Goal: Task Accomplishment & Management: Complete application form

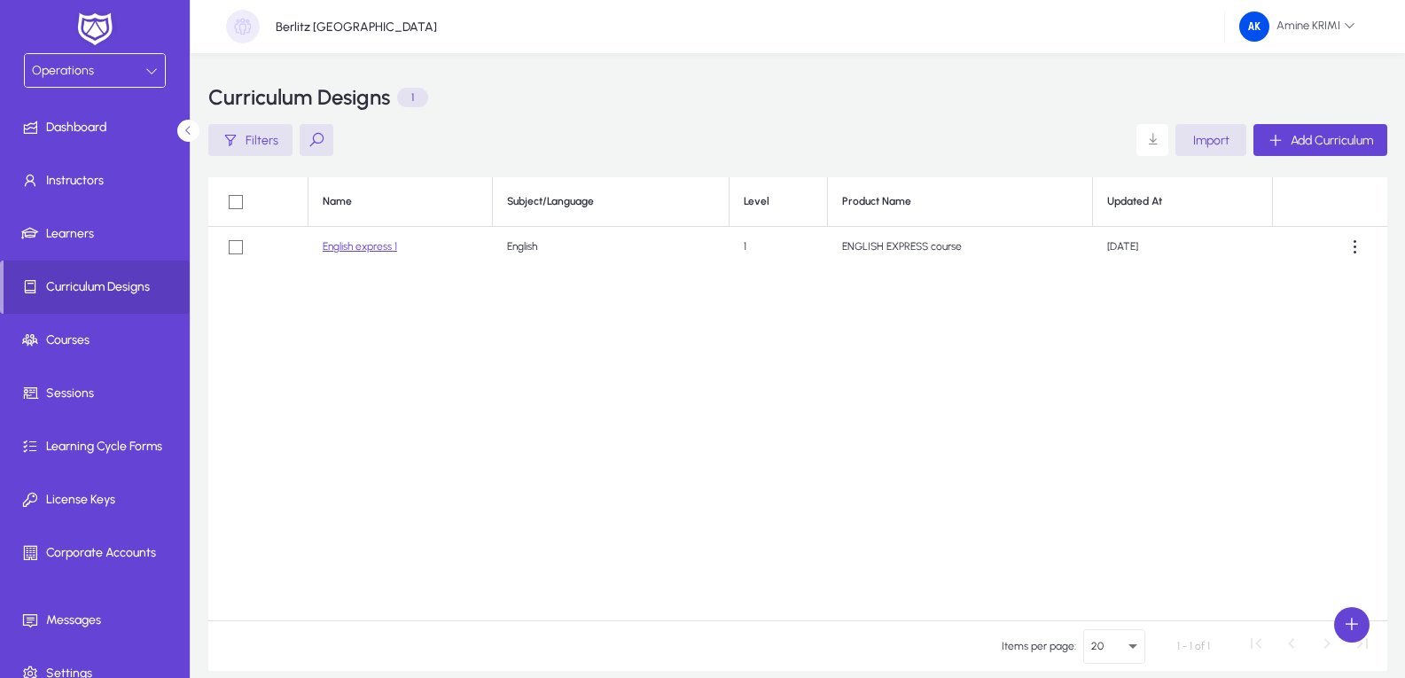
click at [136, 62] on div "Operations" at bounding box center [89, 70] width 114 height 23
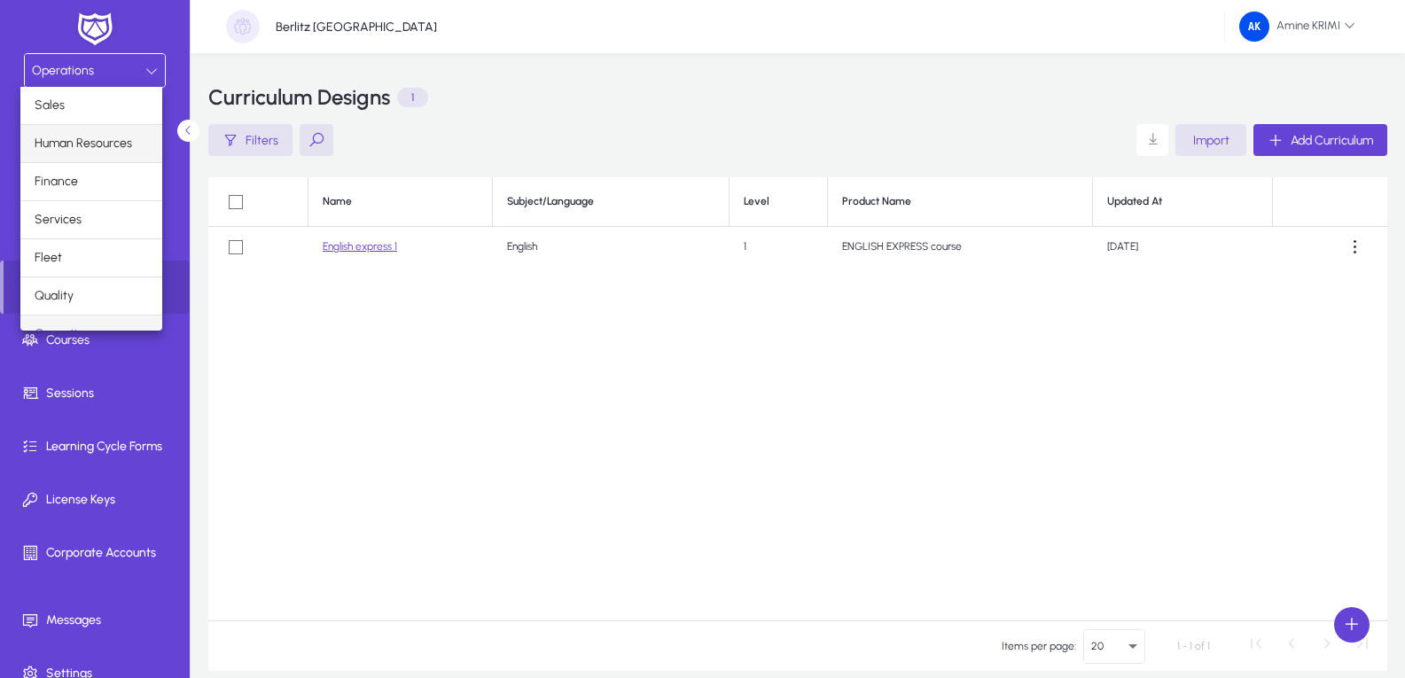
click at [89, 144] on span "Human Resources" at bounding box center [84, 143] width 98 height 21
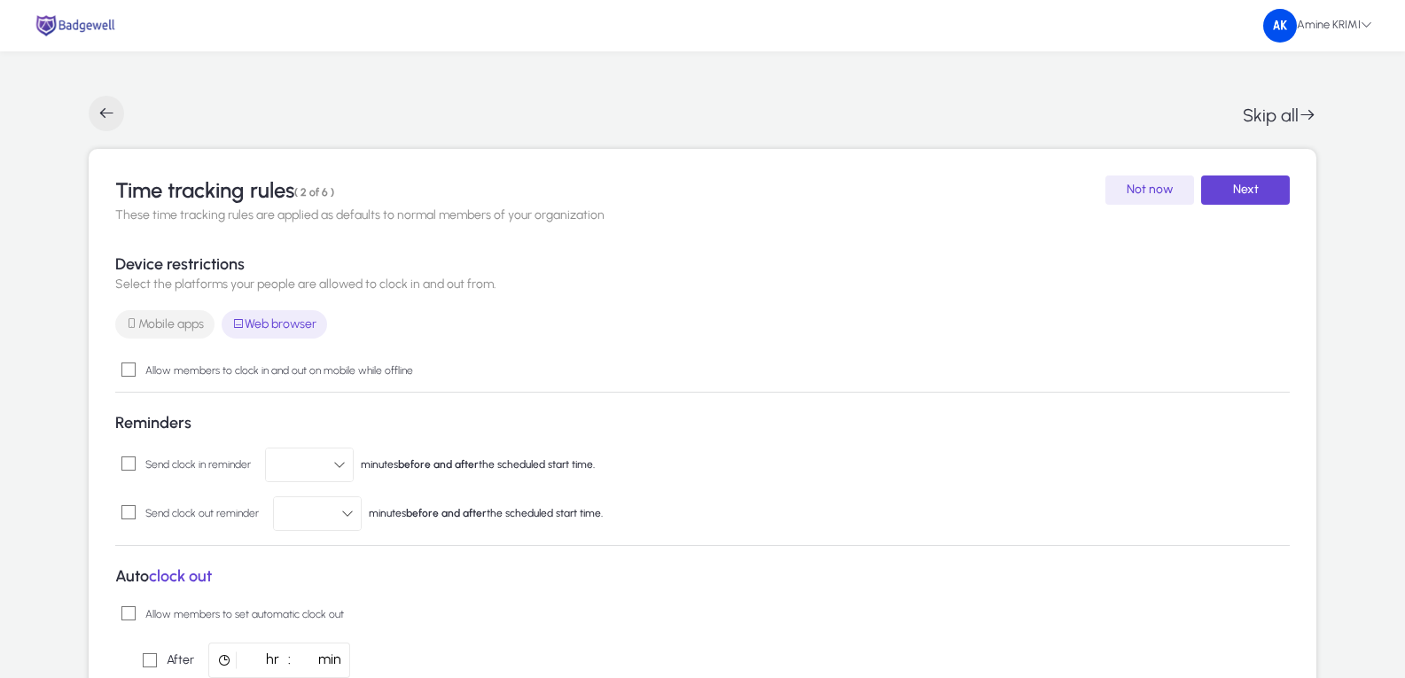
click at [106, 122] on span "button" at bounding box center [106, 113] width 35 height 35
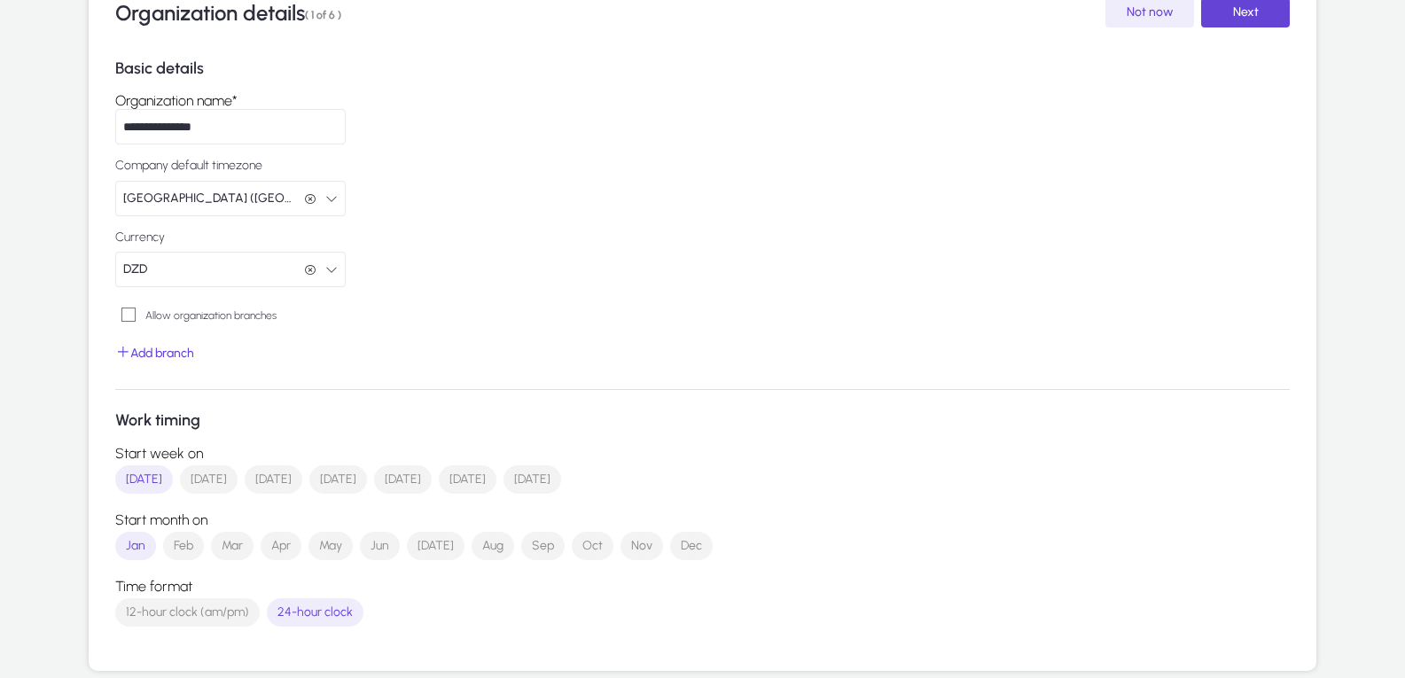
scroll to position [184, 0]
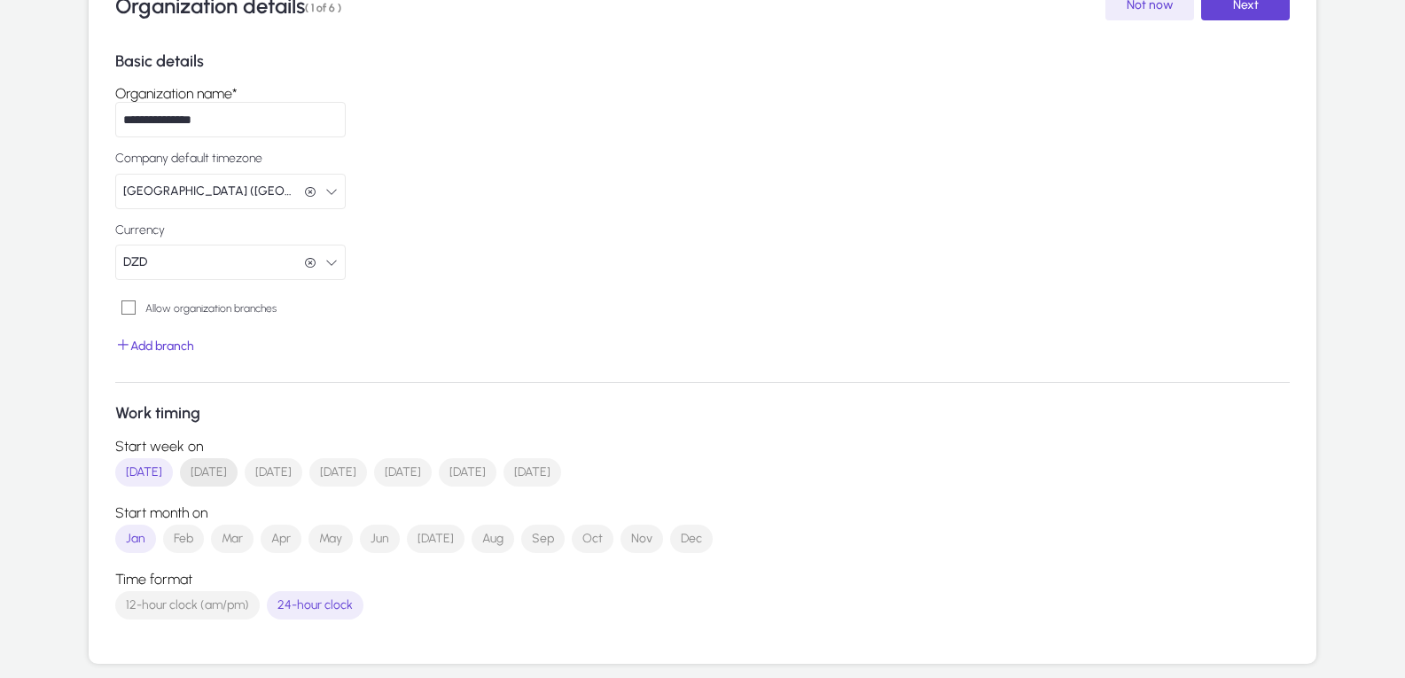
click at [214, 479] on span "[DATE]" at bounding box center [209, 473] width 36 height 18
click at [136, 490] on form "Work timing Start week [DATE] [DATE] [DATE] [DATE] [DATE] [DATE] [DATE] Start m…" at bounding box center [702, 513] width 1175 height 218
click at [143, 478] on span "[DATE]" at bounding box center [144, 473] width 36 height 18
click at [1261, 14] on span "submit" at bounding box center [1246, 6] width 89 height 43
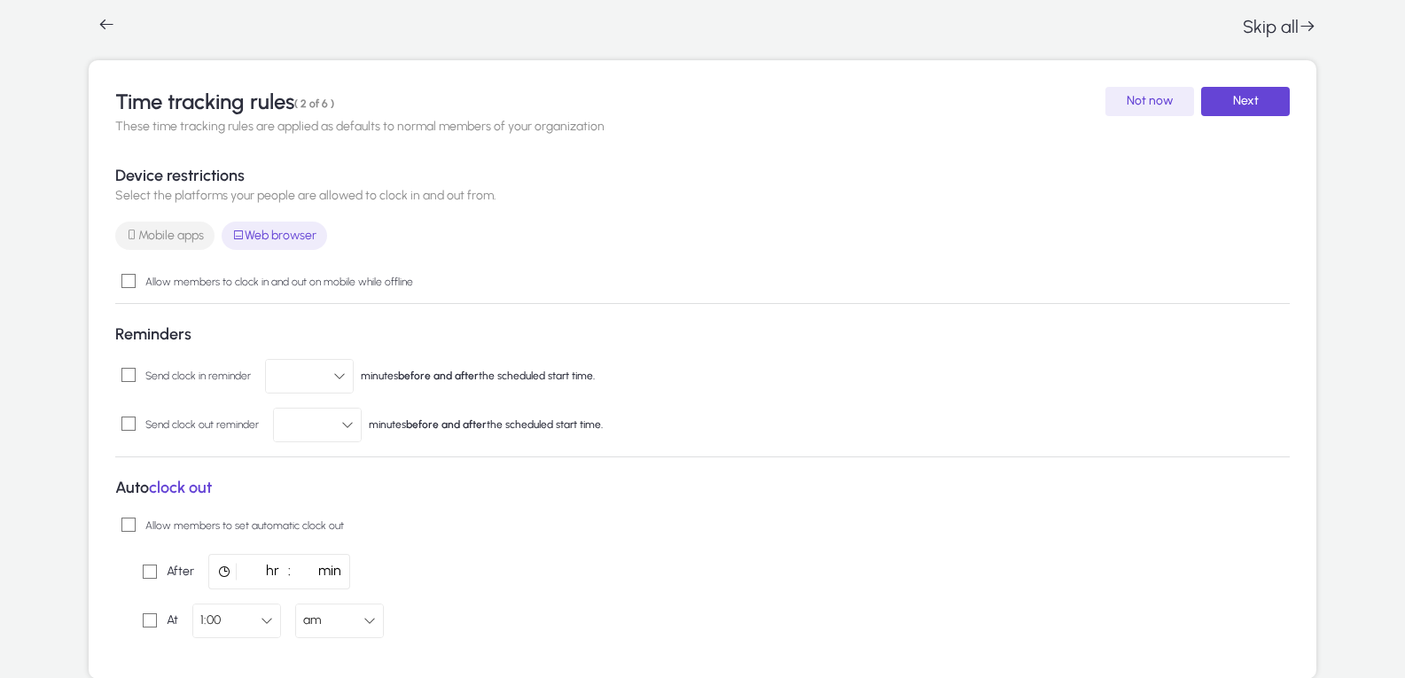
scroll to position [104, 0]
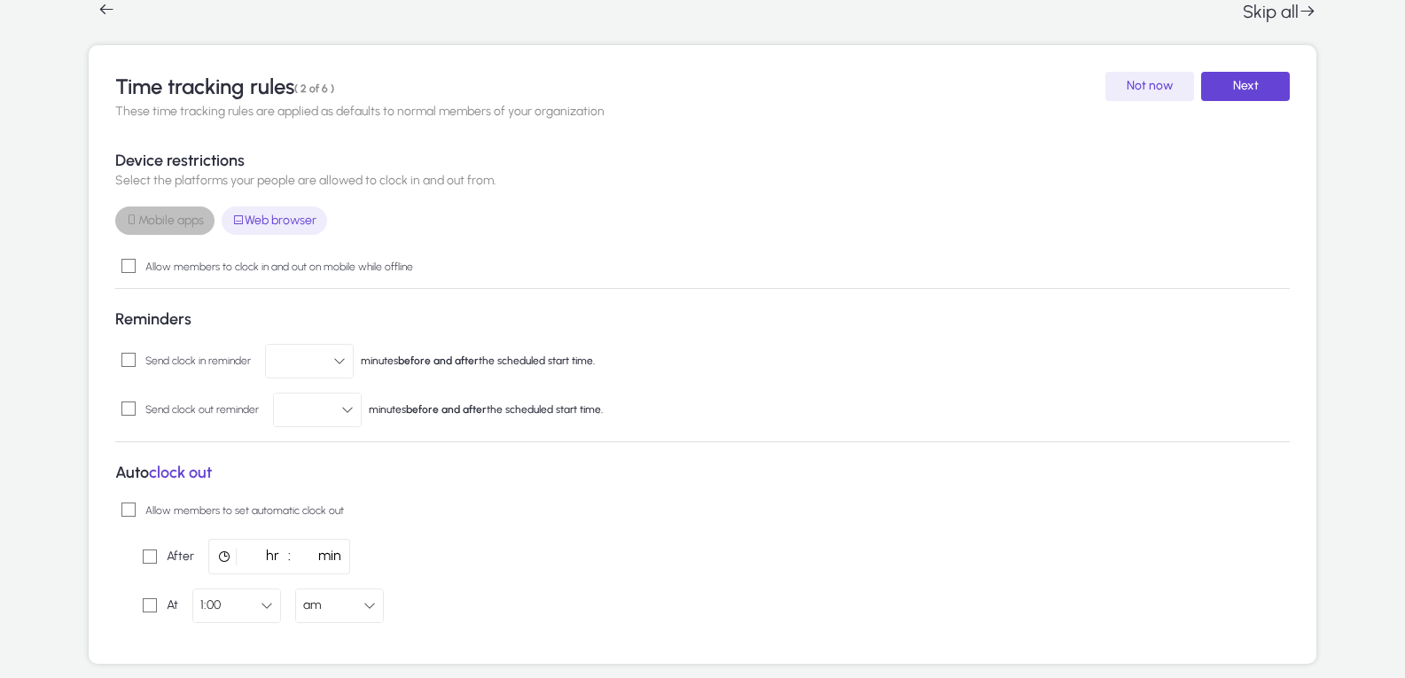
click at [194, 223] on span "Mobile apps" at bounding box center [165, 221] width 78 height 18
click at [176, 222] on span "Mobile apps" at bounding box center [165, 221] width 78 height 18
click at [1267, 85] on span "submit" at bounding box center [1246, 87] width 89 height 43
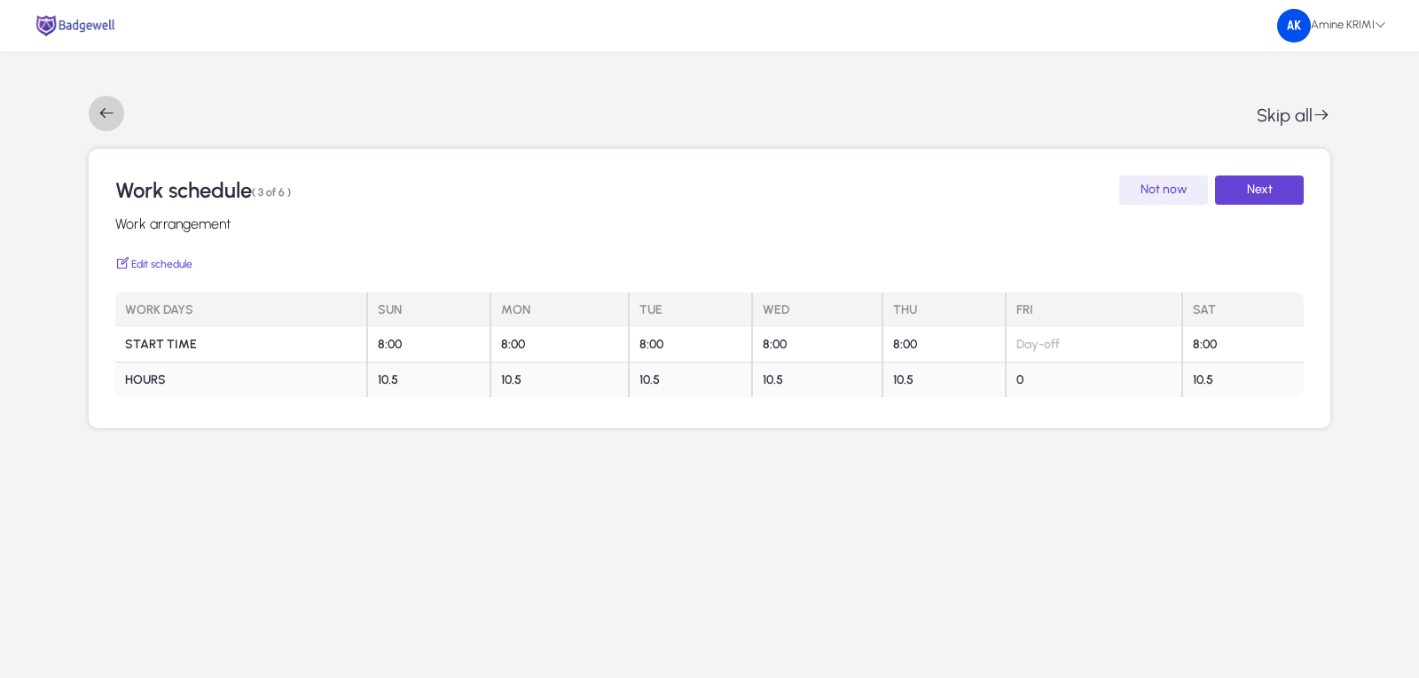
click at [110, 103] on span "button" at bounding box center [106, 113] width 35 height 35
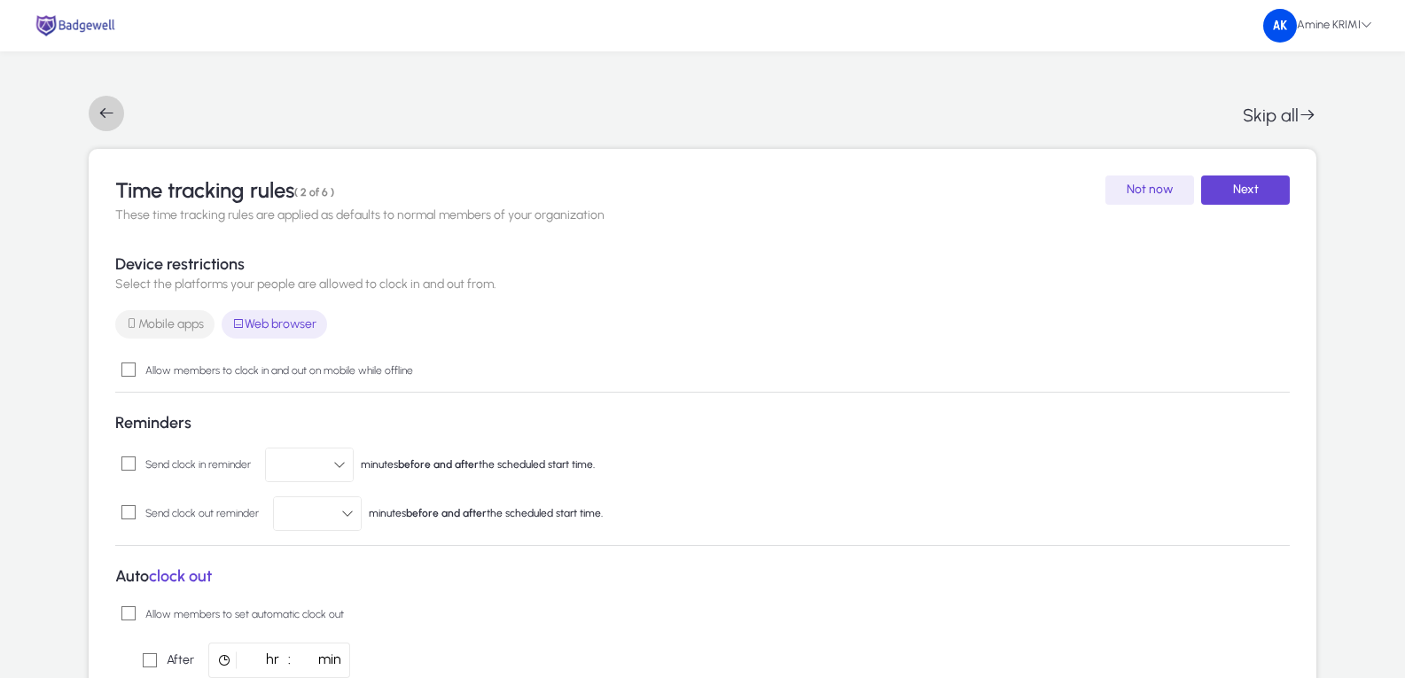
click at [110, 103] on span "button" at bounding box center [106, 113] width 35 height 35
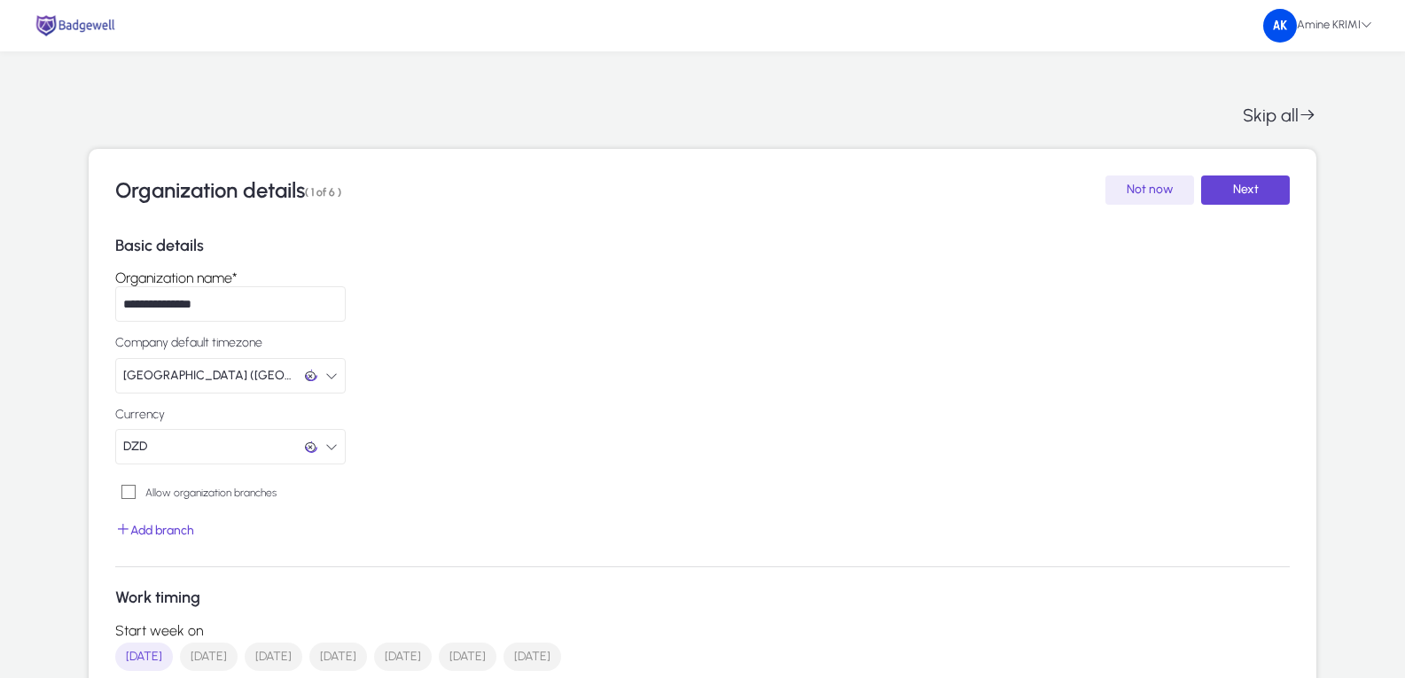
click at [110, 103] on div "Skip all" at bounding box center [703, 113] width 1228 height 35
click at [332, 191] on span "( 1 of 6 )" at bounding box center [323, 192] width 36 height 12
click at [873, 204] on div "Organization details ( 1 of 6 ) Not now Next" at bounding box center [702, 190] width 1175 height 29
click at [89, 26] on img at bounding box center [75, 25] width 85 height 25
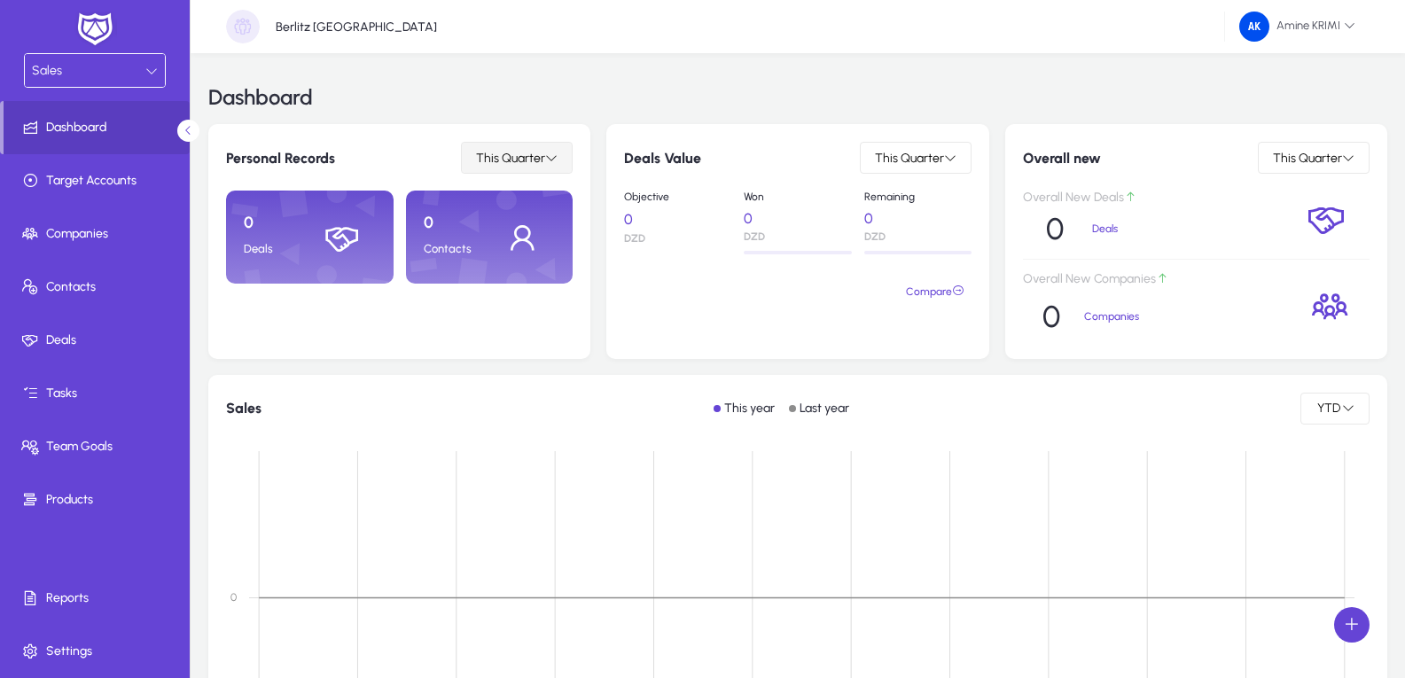
click at [510, 158] on span "This Quarter" at bounding box center [510, 158] width 69 height 15
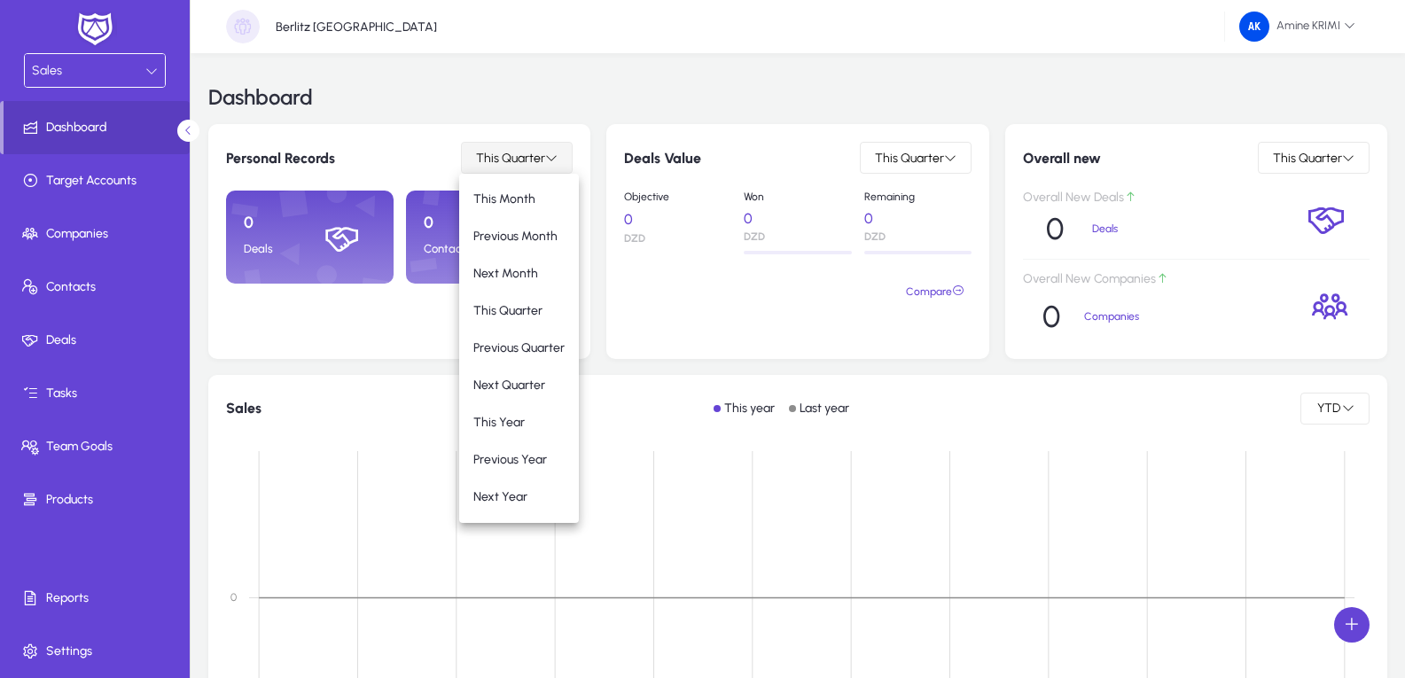
click at [510, 158] on div at bounding box center [702, 339] width 1405 height 678
